Goal: Task Accomplishment & Management: Use online tool/utility

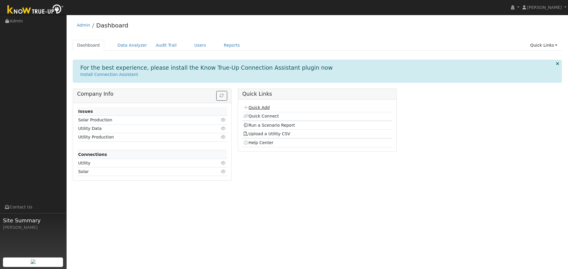
click at [261, 109] on link "Quick Add" at bounding box center [256, 107] width 26 height 5
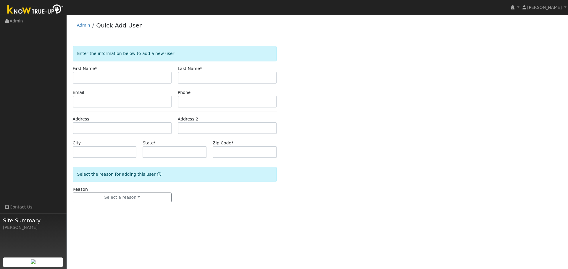
click at [122, 78] on input "text" at bounding box center [122, 78] width 99 height 12
type input "Steve"
type input "Strong"
type input "stevestrong2755@gmail.com"
type input "5598049484"
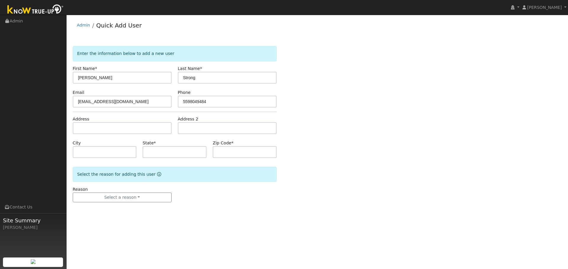
click at [228, 206] on form "Enter the information below to add a new user First Name * Steve Last Name * St…" at bounding box center [175, 130] width 204 height 168
click at [122, 131] on input "text" at bounding box center [122, 128] width 99 height 12
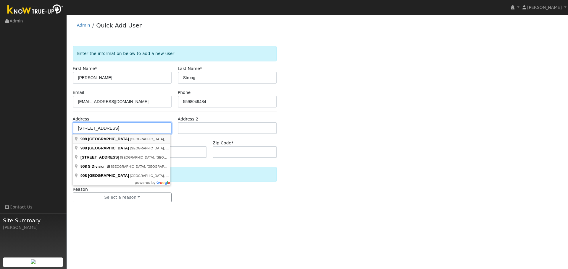
type input "908 South Divisadero Street"
type input "Visalia"
type input "CA"
type input "93277"
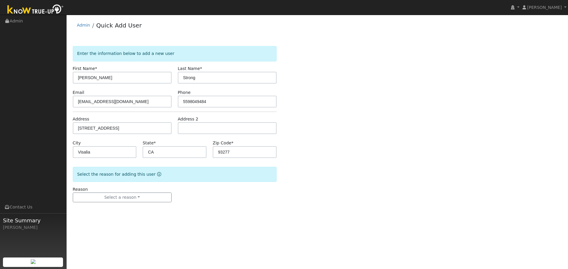
click at [151, 203] on form "Enter the information below to add a new user First Name * Steve Last Name * St…" at bounding box center [175, 130] width 204 height 168
click at [145, 199] on button "Select a reason" at bounding box center [122, 198] width 99 height 10
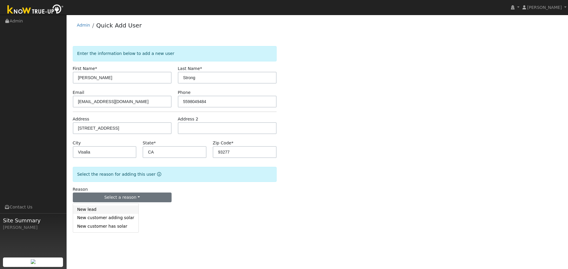
click at [109, 210] on link "New lead" at bounding box center [105, 210] width 65 height 8
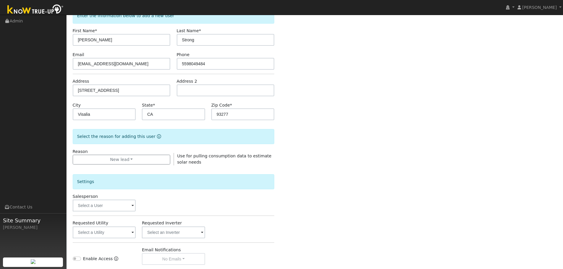
scroll to position [59, 0]
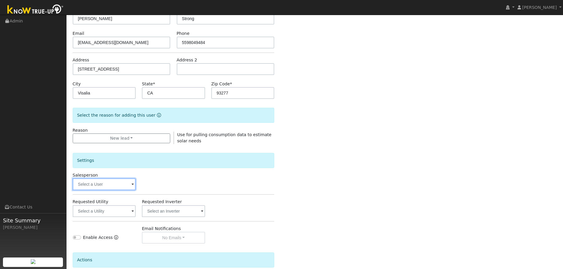
click at [114, 182] on input "text" at bounding box center [104, 185] width 63 height 12
click at [120, 185] on input "text" at bounding box center [104, 185] width 63 height 12
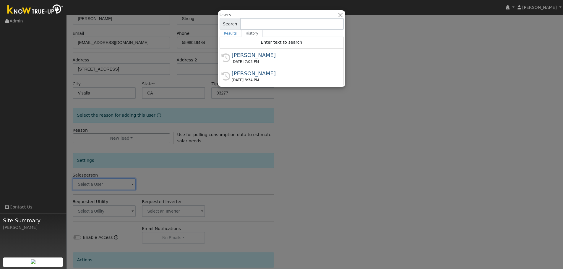
click at [256, 67] on div "History Eric Sustaita 08/13/2025 7:03 PM" at bounding box center [282, 76] width 124 height 18
type input "[PERSON_NAME]"
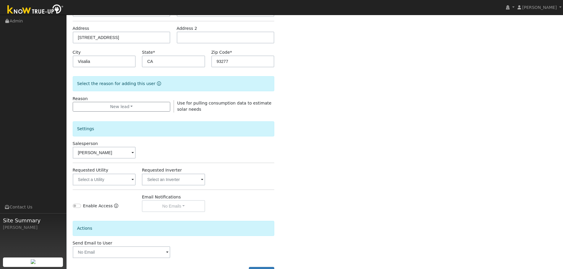
scroll to position [79, 0]
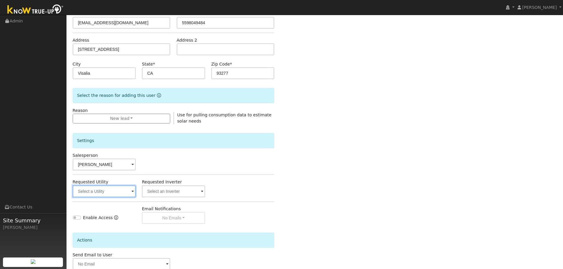
click at [130, 187] on input "text" at bounding box center [104, 192] width 63 height 12
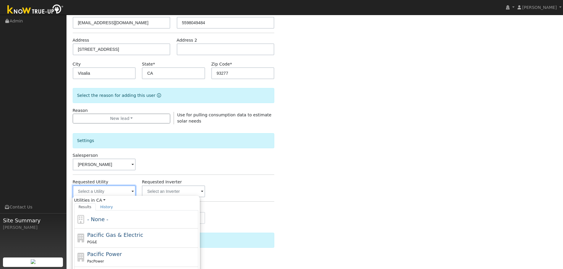
click at [131, 192] on input "text" at bounding box center [104, 192] width 63 height 12
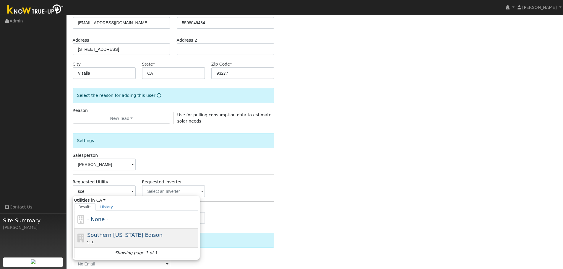
click at [163, 236] on div "Southern California Edison SCE" at bounding box center [142, 238] width 110 height 14
type input "Southern California Edison"
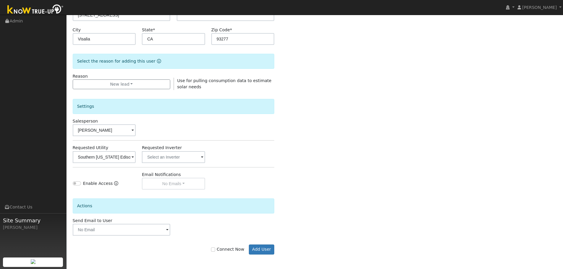
scroll to position [114, 0]
click at [265, 251] on button "Add User" at bounding box center [262, 250] width 26 height 10
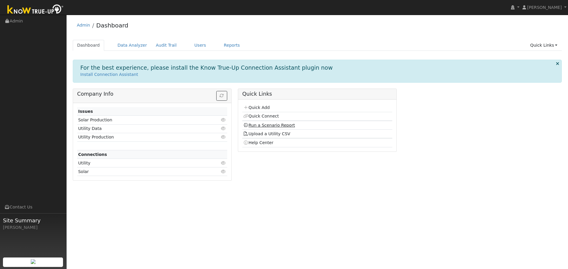
click at [264, 124] on link "Run a Scenario Report" at bounding box center [269, 125] width 52 height 5
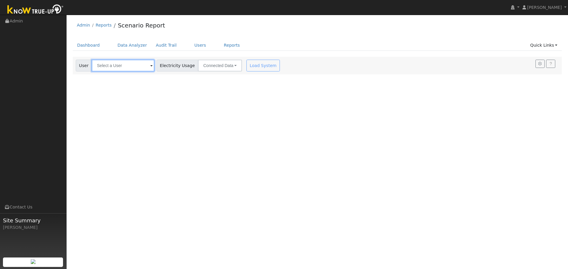
click at [142, 68] on input "text" at bounding box center [123, 66] width 63 height 12
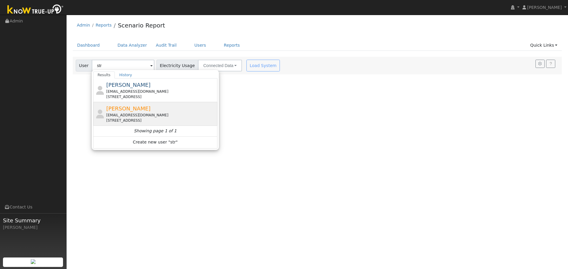
click at [160, 111] on div "Steve Strong stevestrong2755@gmail.com 908 South Divisadero Street, Visalia, CA…" at bounding box center [161, 114] width 110 height 19
type input "Steve Strong"
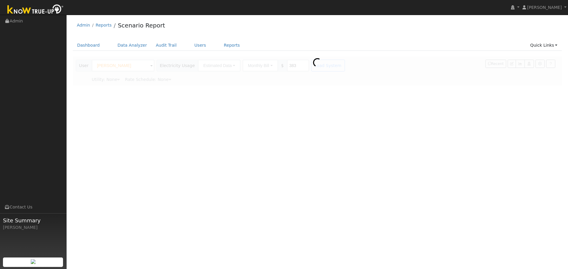
type input "Southern California Edison"
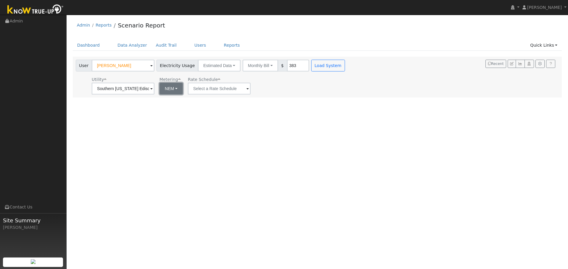
click at [179, 90] on button "NEM" at bounding box center [170, 89] width 23 height 12
click at [179, 110] on link "NBT" at bounding box center [179, 110] width 41 height 8
type input "TOU-D-PRIME"
click at [317, 67] on button "Load System" at bounding box center [328, 66] width 34 height 12
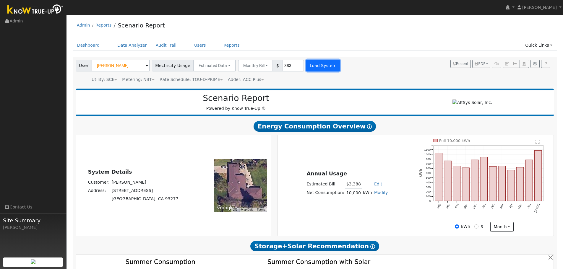
click at [315, 67] on button "Load System" at bounding box center [323, 66] width 34 height 12
click at [91, 48] on link "Dashboard" at bounding box center [89, 45] width 32 height 11
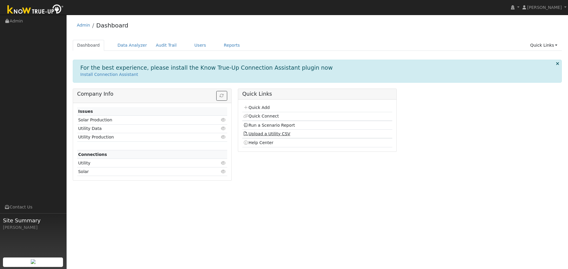
click at [278, 135] on link "Upload a Utility CSV" at bounding box center [266, 134] width 47 height 5
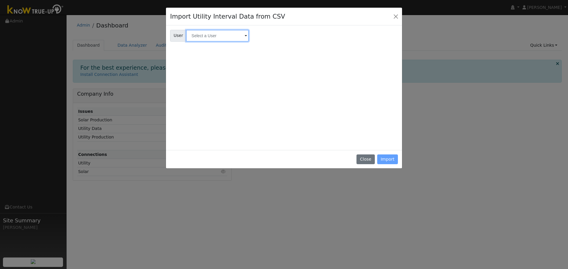
click at [237, 40] on input "text" at bounding box center [217, 36] width 63 height 12
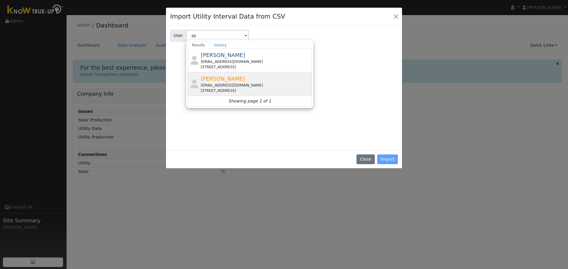
click at [249, 81] on div "Steve Strong stevestrong2755@gmail.com 908 South Divisadero Street, Visalia, CA…" at bounding box center [256, 84] width 110 height 19
type input "[PERSON_NAME]"
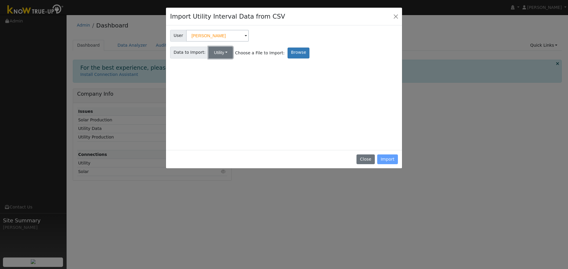
click at [226, 54] on button "Utility" at bounding box center [221, 53] width 24 height 12
click at [228, 74] on link "Solar" at bounding box center [225, 74] width 41 height 8
click at [287, 53] on label "Browse" at bounding box center [298, 53] width 22 height 11
click at [0, 0] on input "Browse" at bounding box center [0, 0] width 0 height 0
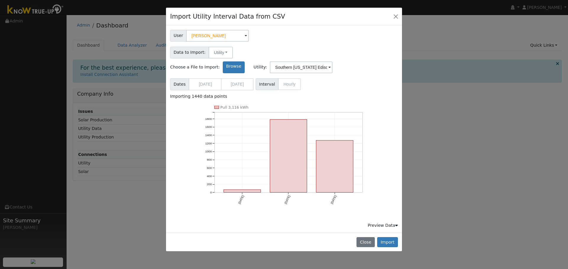
click at [391, 223] on div "Preview Data" at bounding box center [383, 226] width 30 height 6
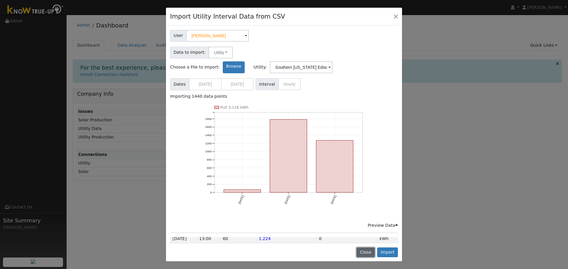
click at [371, 256] on button "Close" at bounding box center [365, 253] width 18 height 10
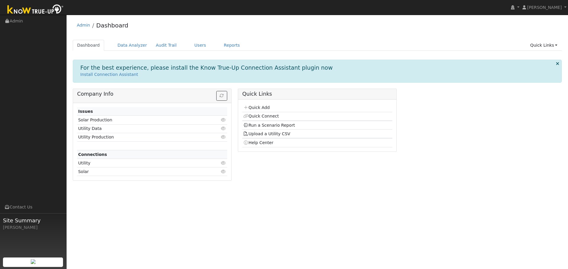
click at [233, 218] on div "User Profile First name Last name Email Email Notifications No Emails No Emails…" at bounding box center [317, 142] width 501 height 255
click at [125, 48] on link "Data Analyzer" at bounding box center [132, 45] width 38 height 11
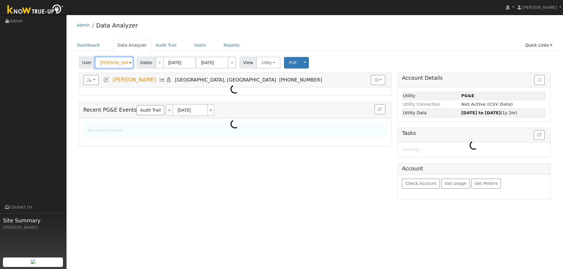
click at [123, 65] on input "[PERSON_NAME]" at bounding box center [114, 63] width 38 height 12
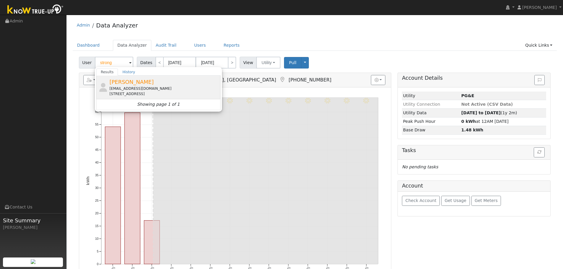
click at [151, 85] on div "Steve Strong stevestrong2755@gmail.com 908 South Divisadero Street, Visalia, CA…" at bounding box center [164, 87] width 110 height 19
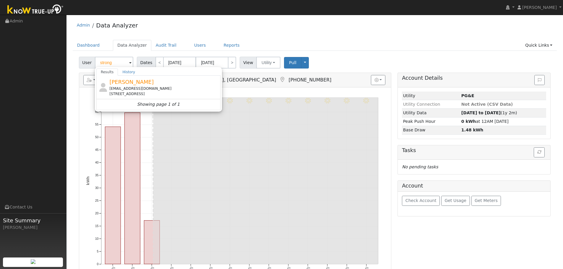
type input "[PERSON_NAME]"
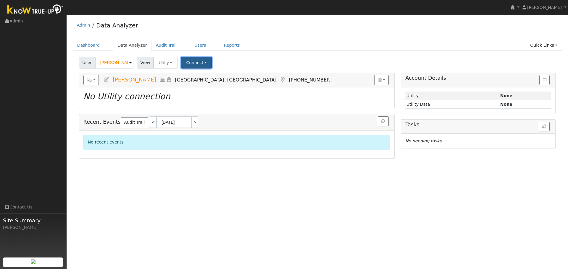
click at [193, 65] on button "Connect" at bounding box center [196, 63] width 31 height 12
click at [165, 66] on button "Utility" at bounding box center [165, 63] width 24 height 12
click at [167, 83] on link "Solar" at bounding box center [173, 84] width 41 height 8
click at [196, 67] on button "Connect" at bounding box center [196, 63] width 31 height 12
click at [285, 61] on div "User Steve Strong Account Default Account Default Account 908 South Divisadero …" at bounding box center [317, 62] width 479 height 14
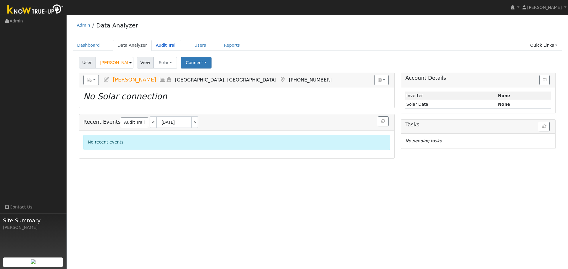
click at [166, 45] on link "Audit Trail" at bounding box center [166, 45] width 30 height 11
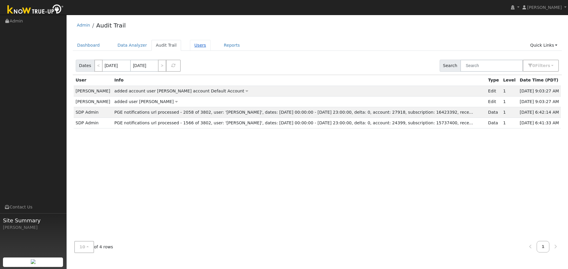
click at [190, 45] on link "Users" at bounding box center [200, 45] width 21 height 11
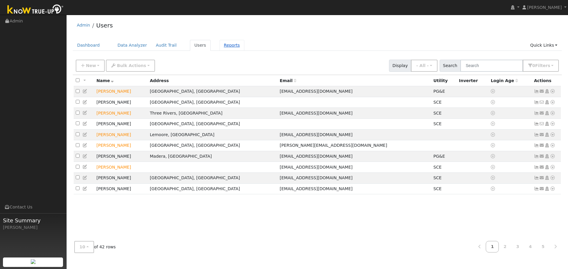
click at [219, 44] on link "Reports" at bounding box center [231, 45] width 25 height 11
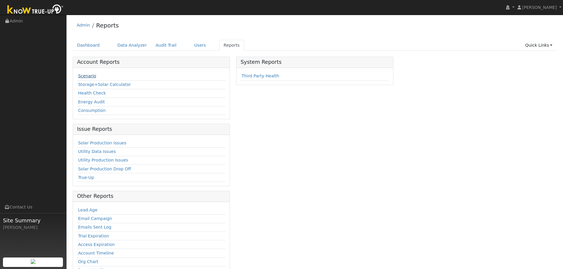
click at [84, 76] on link "Scenario" at bounding box center [87, 76] width 18 height 5
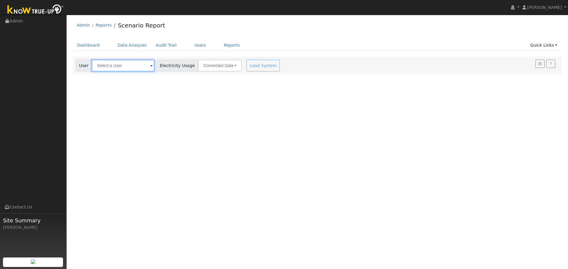
click at [119, 67] on input "text" at bounding box center [123, 66] width 63 height 12
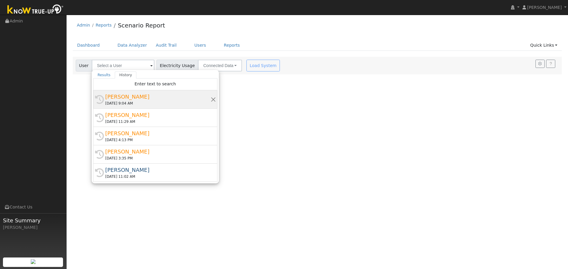
click at [133, 93] on div "[PERSON_NAME]" at bounding box center [157, 97] width 105 height 8
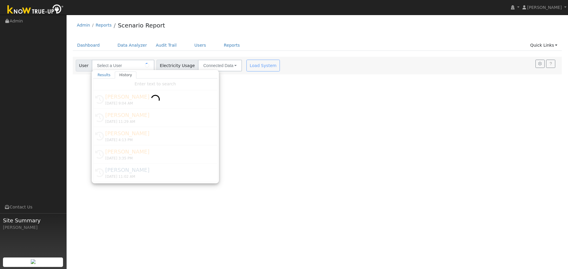
type input "[PERSON_NAME]"
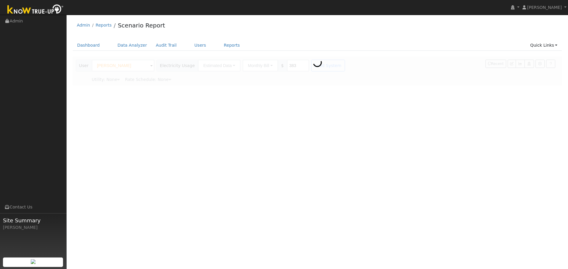
type input "Southern [US_STATE] Edison"
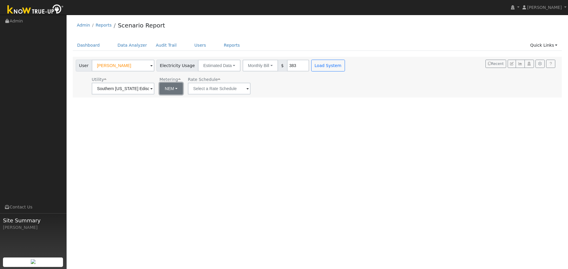
click at [169, 91] on button "NEM" at bounding box center [170, 89] width 23 height 12
click at [169, 112] on link "NBT" at bounding box center [179, 110] width 41 height 8
type input "TOU-D-PRIME"
click at [143, 94] on input "Southern [US_STATE] Edison" at bounding box center [123, 89] width 63 height 12
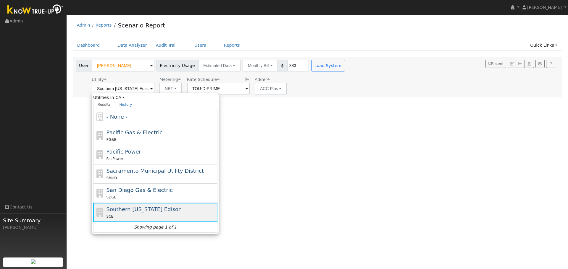
click at [160, 213] on span "Southern [US_STATE] Edison" at bounding box center [143, 209] width 75 height 6
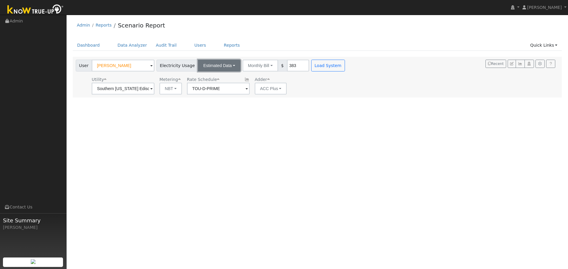
click at [226, 68] on button "Estimated Data" at bounding box center [219, 66] width 43 height 12
click at [206, 98] on link "CSV Data" at bounding box center [219, 95] width 42 height 8
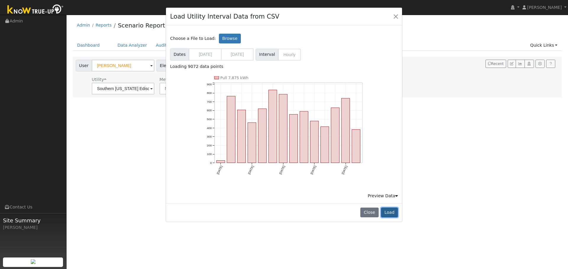
click at [396, 212] on button "Load" at bounding box center [389, 213] width 17 height 10
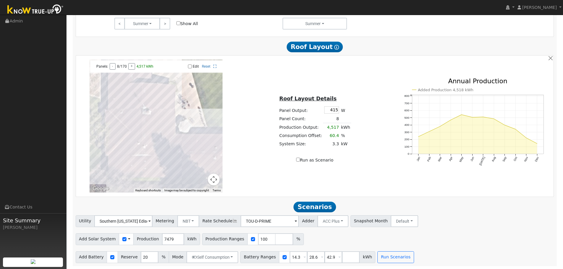
scroll to position [341, 0]
click at [210, 67] on link "Reset" at bounding box center [206, 66] width 9 height 4
click at [191, 66] on input "Edit" at bounding box center [190, 66] width 4 height 4
click at [166, 122] on div at bounding box center [156, 126] width 133 height 133
click at [159, 122] on div at bounding box center [156, 126] width 133 height 133
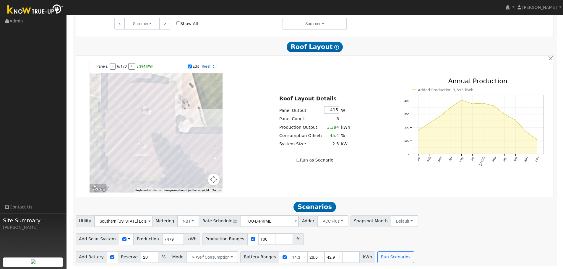
click at [164, 125] on div at bounding box center [156, 126] width 133 height 133
click at [155, 125] on div at bounding box center [156, 126] width 133 height 133
click at [150, 124] on div at bounding box center [156, 126] width 133 height 133
click at [139, 124] on div at bounding box center [156, 126] width 133 height 133
click at [142, 124] on div at bounding box center [156, 126] width 133 height 133
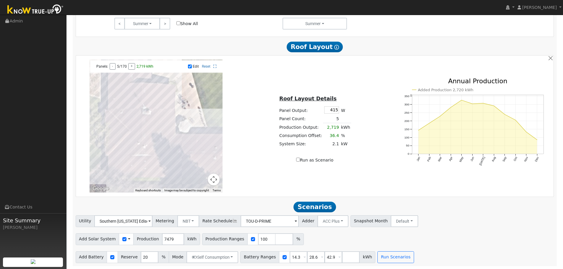
click at [137, 120] on div at bounding box center [156, 126] width 133 height 133
click at [151, 124] on div at bounding box center [156, 126] width 133 height 133
click at [159, 124] on div at bounding box center [156, 126] width 133 height 133
drag, startPoint x: 189, startPoint y: 163, endPoint x: 185, endPoint y: 163, distance: 4.1
click at [189, 163] on div at bounding box center [156, 126] width 133 height 133
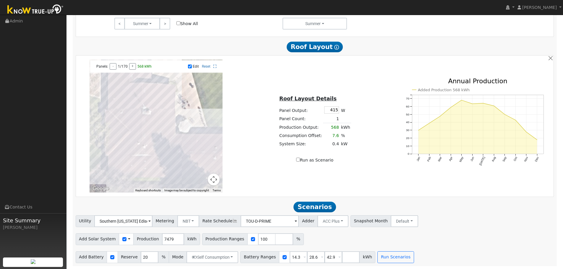
click at [180, 162] on div at bounding box center [156, 126] width 133 height 133
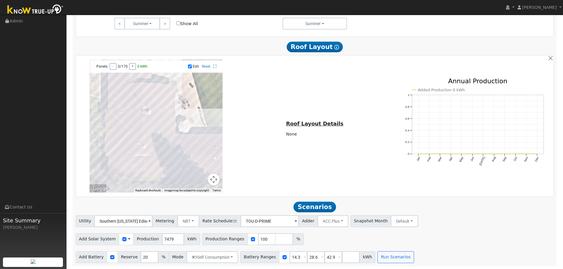
click at [190, 68] on input "Edit" at bounding box center [190, 66] width 4 height 4
checkbox input "false"
click at [378, 259] on button "Run Scenarios" at bounding box center [396, 258] width 36 height 12
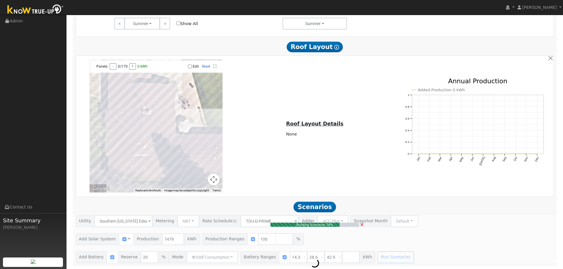
type input "5.0"
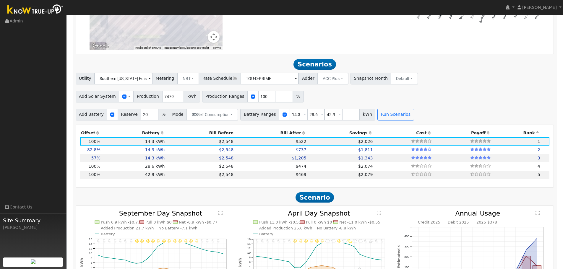
scroll to position [475, 0]
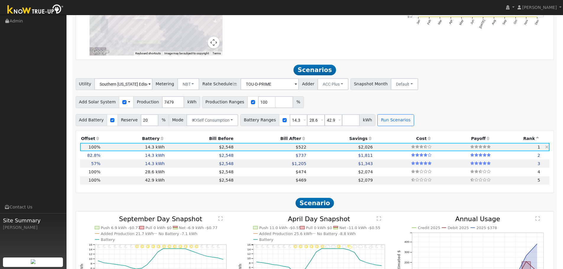
click at [172, 151] on td "$2,548" at bounding box center [200, 147] width 69 height 8
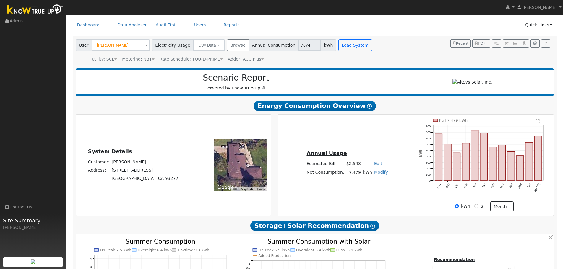
scroll to position [0, 0]
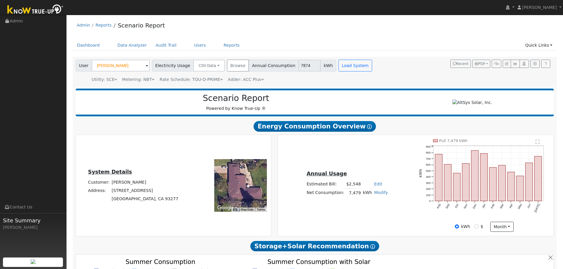
click at [372, 70] on div "User [PERSON_NAME] Account Default Account Default Account [STREET_ADDRESS] Pri…" at bounding box center [314, 70] width 479 height 25
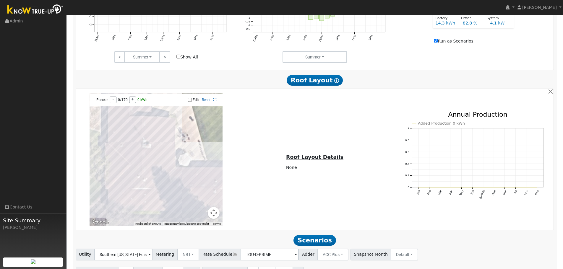
scroll to position [306, 0]
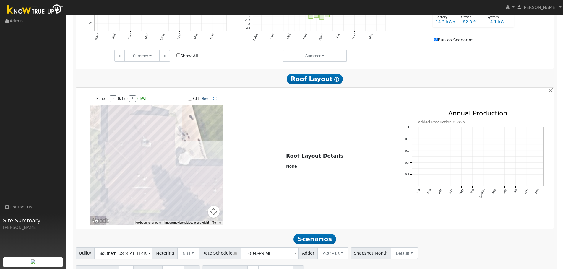
click at [206, 101] on link "Reset" at bounding box center [206, 99] width 9 height 4
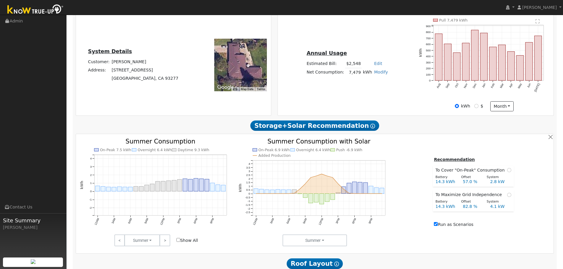
scroll to position [118, 0]
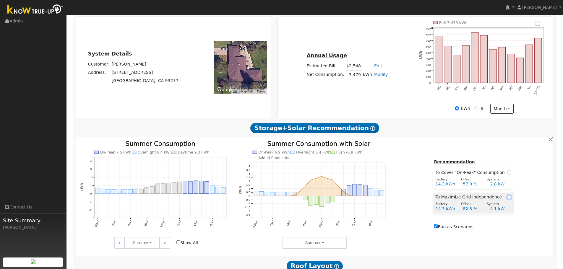
click at [508, 200] on input "radio" at bounding box center [510, 198] width 4 height 4
radio input "true"
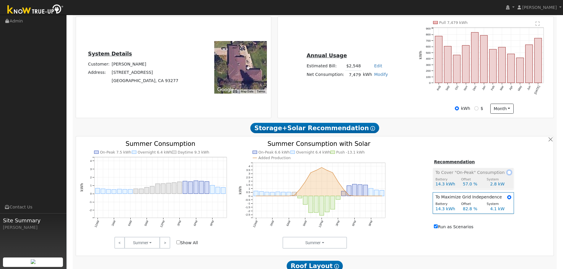
click at [508, 175] on input "radio" at bounding box center [510, 173] width 4 height 4
radio input "true"
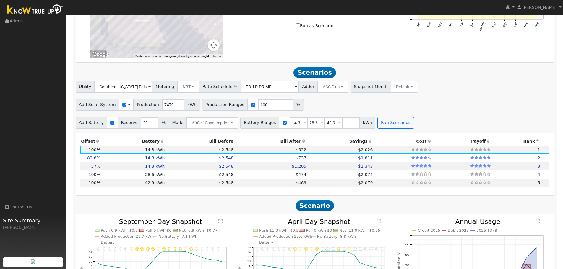
scroll to position [473, 0]
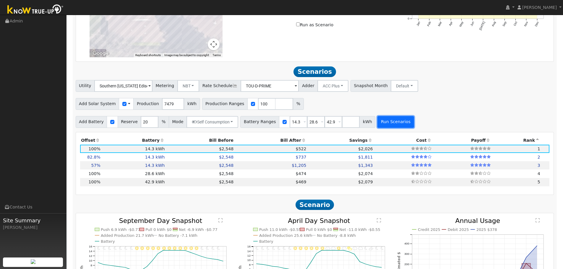
click at [390, 127] on button "Run Scenarios" at bounding box center [396, 122] width 36 height 12
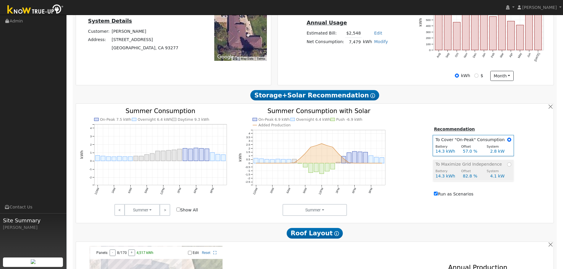
scroll to position [150, 0]
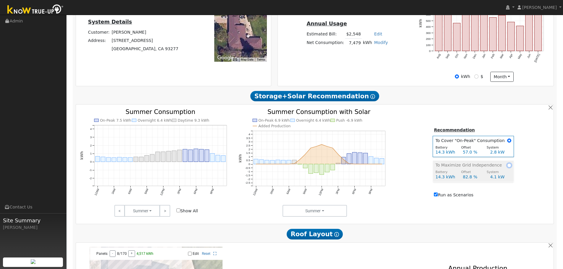
click at [508, 167] on input "radio" at bounding box center [510, 166] width 4 height 4
radio input "true"
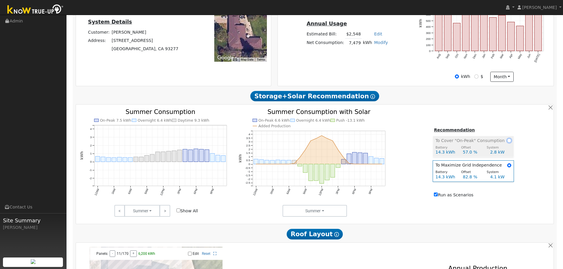
click at [508, 143] on input "radio" at bounding box center [510, 141] width 4 height 4
radio input "true"
radio input "false"
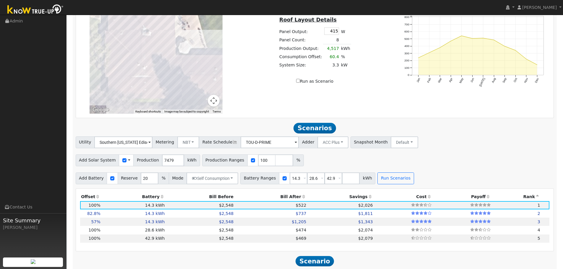
scroll to position [436, 0]
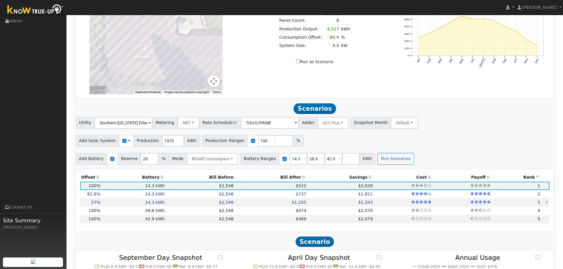
click at [245, 206] on td "$1,205" at bounding box center [271, 202] width 73 height 8
type input "2.8"
type input "$9,241"
type input "$4,424"
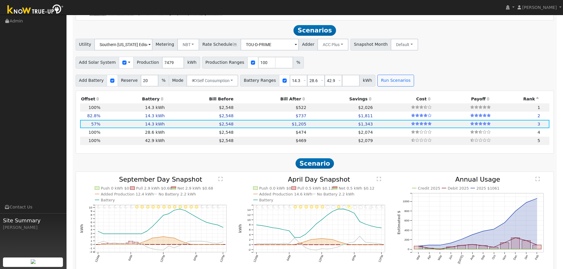
scroll to position [515, 0]
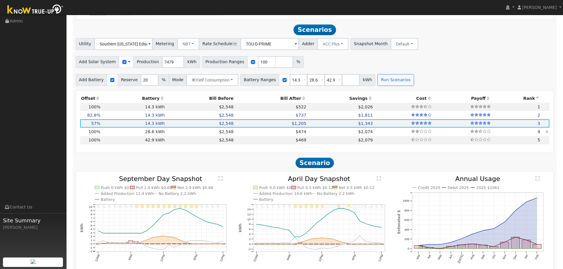
click at [309, 136] on td "$2,074" at bounding box center [341, 132] width 67 height 8
type input "5.0"
type input "$16,205"
type input "$11,010"
type input "$8,165"
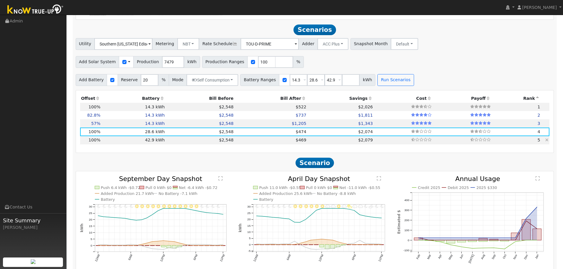
click at [266, 145] on td "$469" at bounding box center [271, 140] width 73 height 8
type input "$16,515"
type input "$9,816"
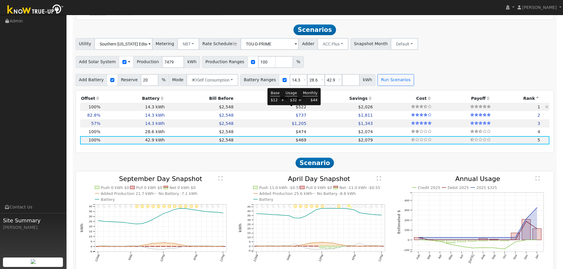
click at [296, 109] on span "$522" at bounding box center [301, 107] width 11 height 5
type input "$5,505"
type input "$6,513"
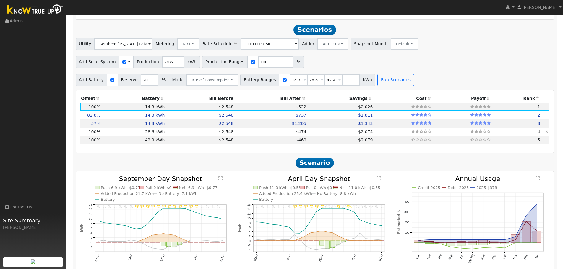
click at [308, 136] on td "$2,074" at bounding box center [341, 132] width 67 height 8
type input "$11,010"
type input "$8,165"
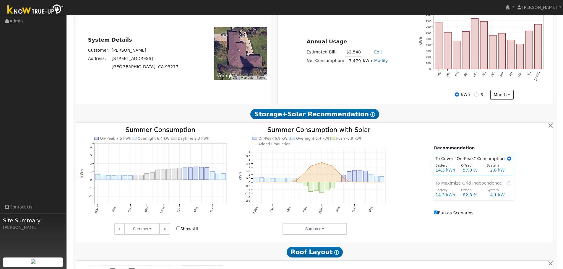
scroll to position [101, 0]
